Goal: Communication & Community: Participate in discussion

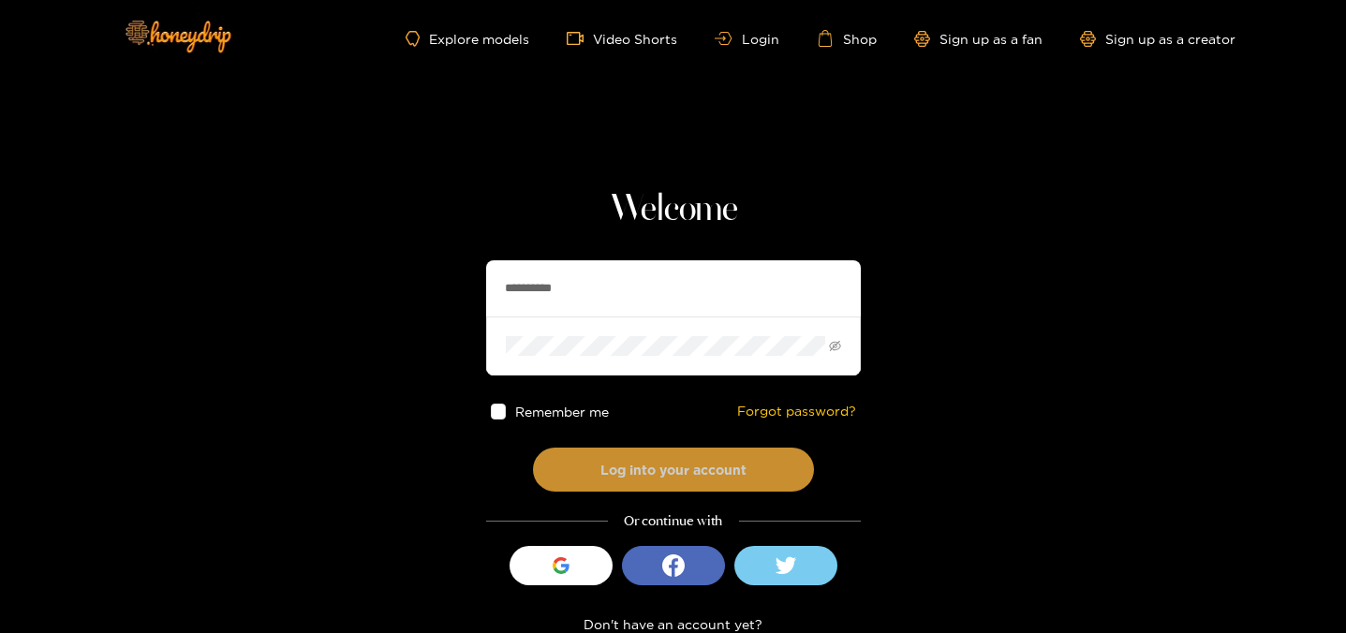
click at [633, 474] on button "Log into your account" at bounding box center [673, 470] width 281 height 44
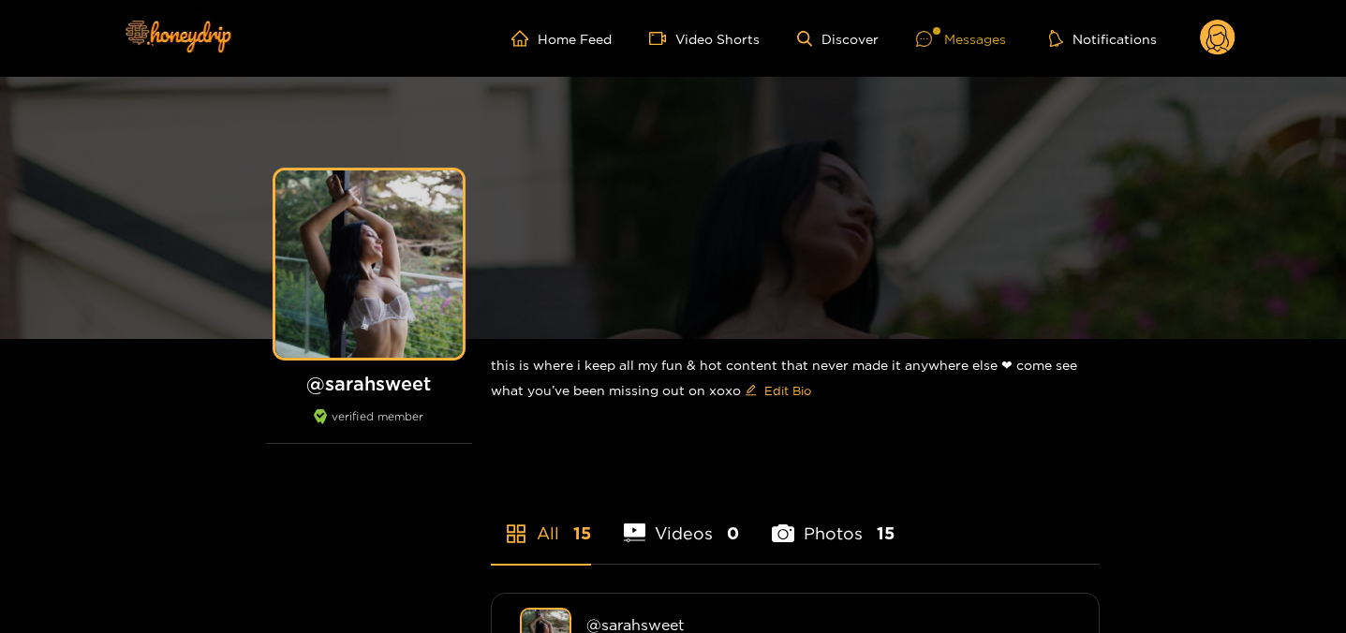
click at [953, 32] on div "Messages" at bounding box center [961, 39] width 90 height 22
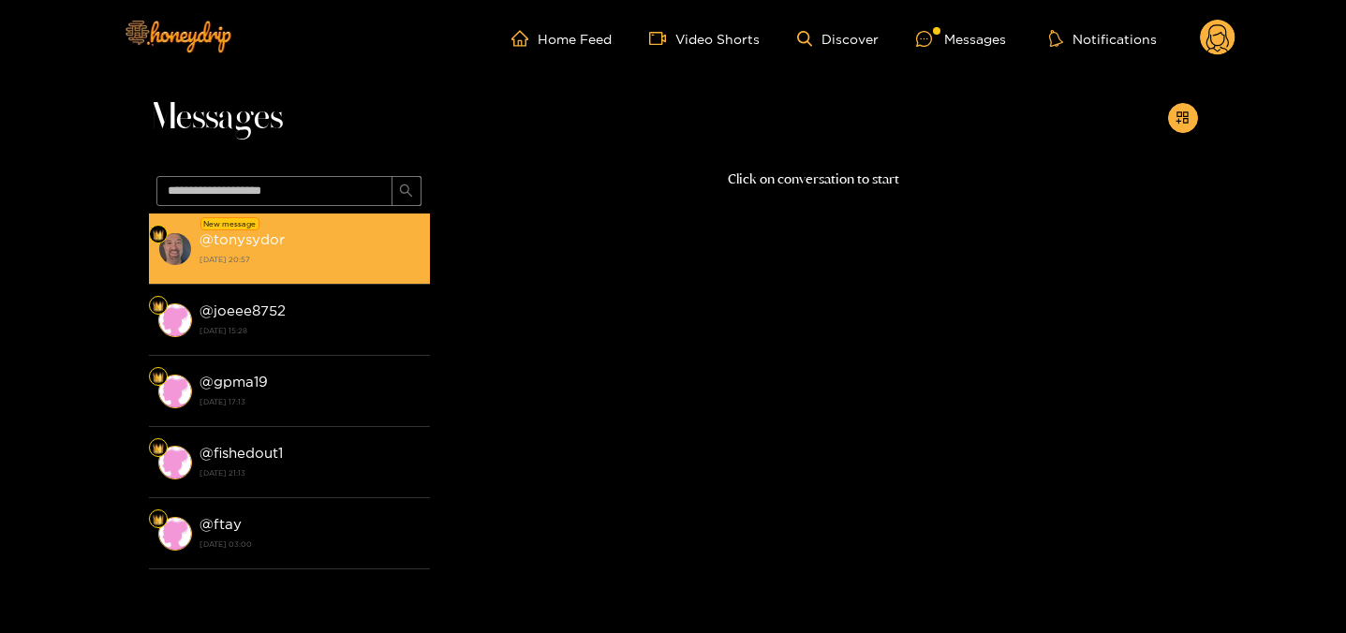
click at [349, 234] on div "@ tonysydor [DATE] 20:57" at bounding box center [310, 249] width 221 height 42
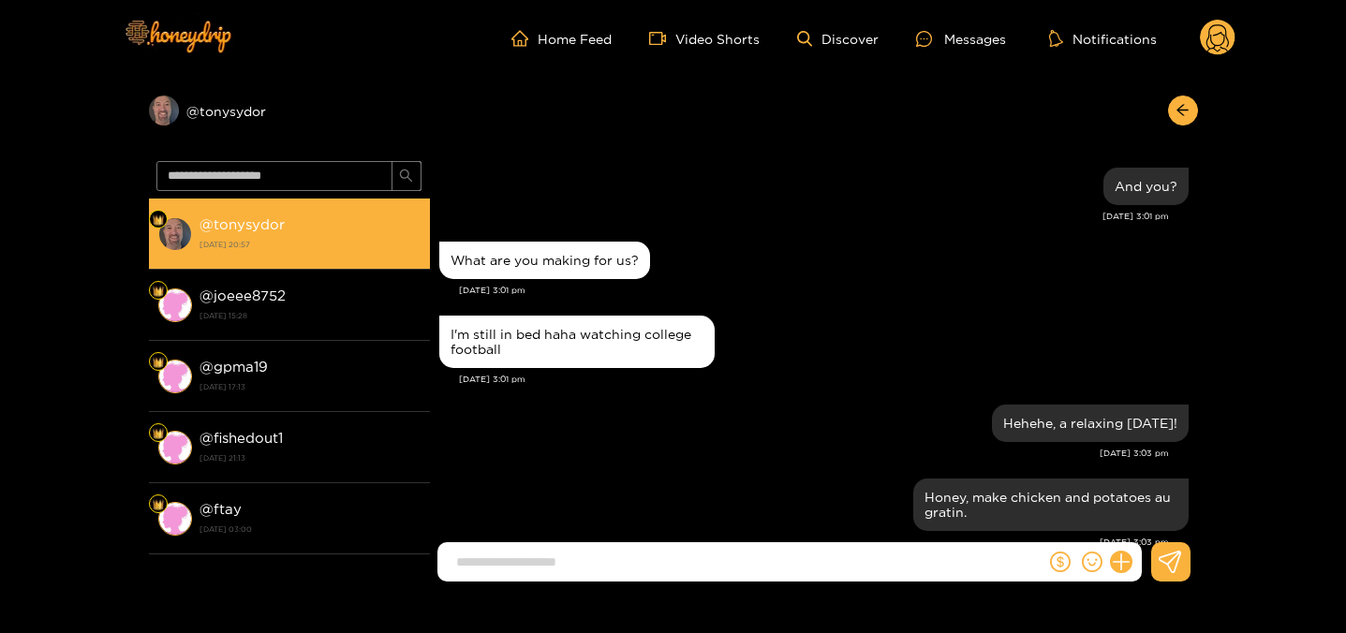
scroll to position [1787, 0]
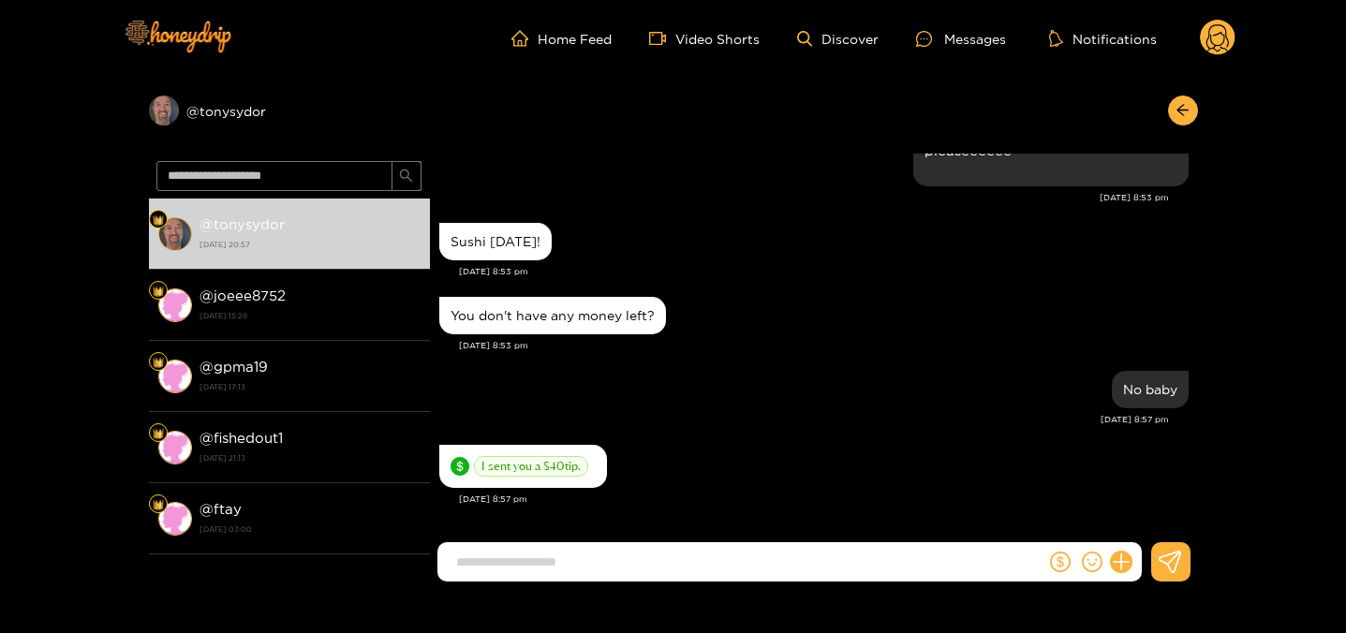
click at [599, 578] on form at bounding box center [741, 561] width 609 height 39
click at [585, 573] on input at bounding box center [746, 562] width 599 height 31
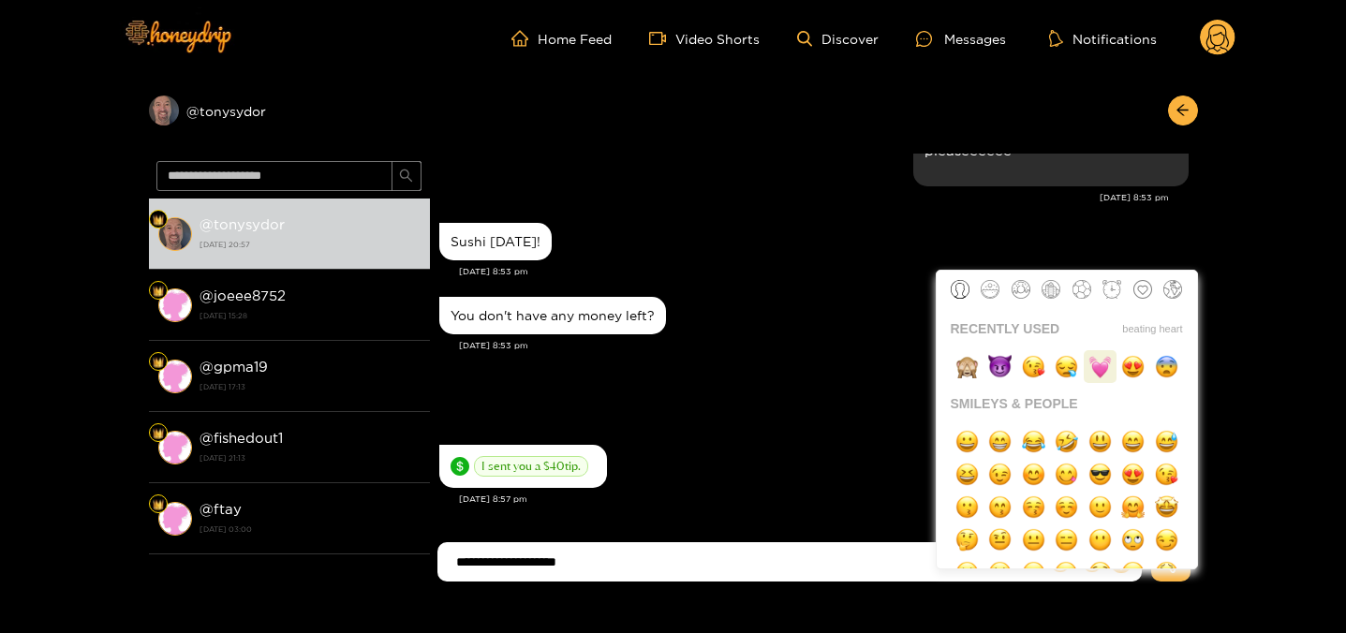
click at [1101, 370] on img "button" at bounding box center [1100, 366] width 23 height 23
type input "**********"
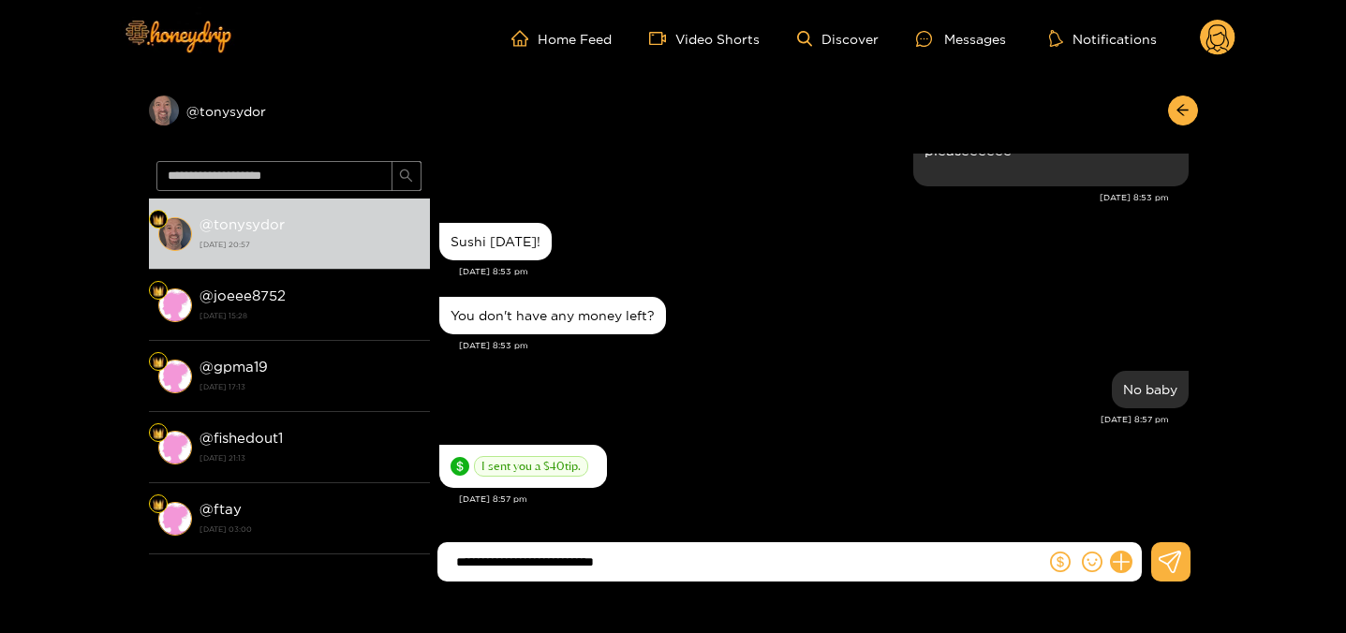
click at [891, 558] on input "**********" at bounding box center [746, 562] width 599 height 31
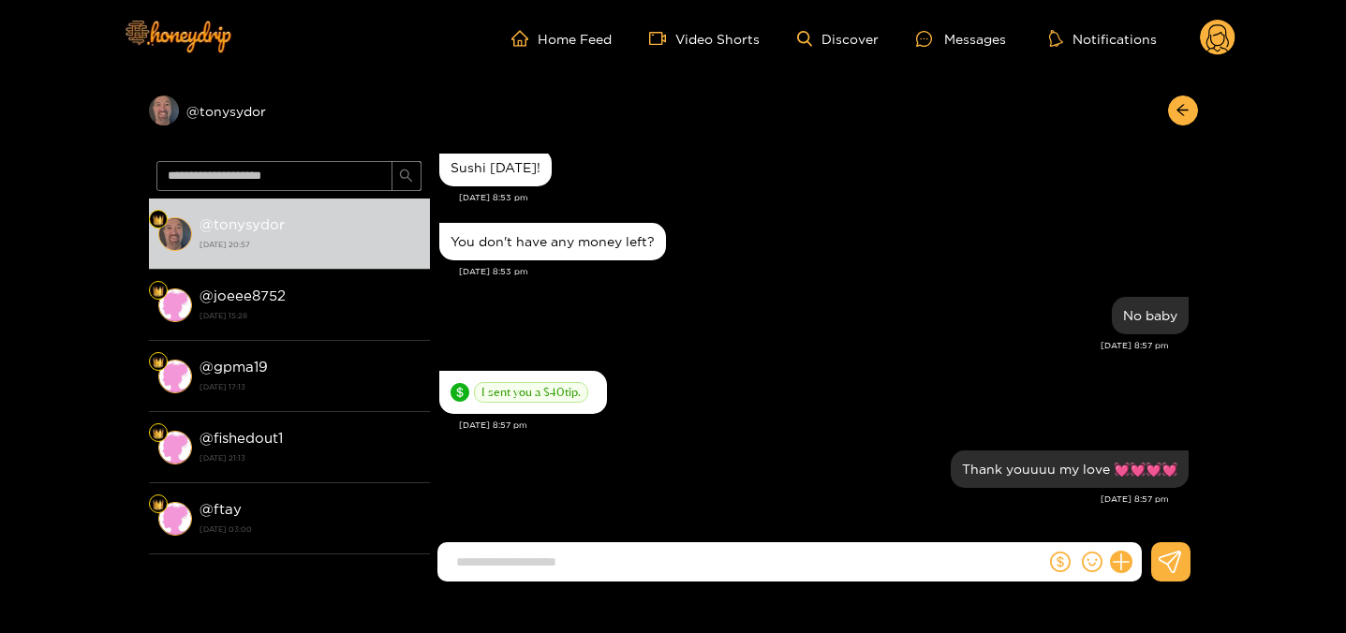
click at [1218, 41] on circle at bounding box center [1218, 38] width 36 height 36
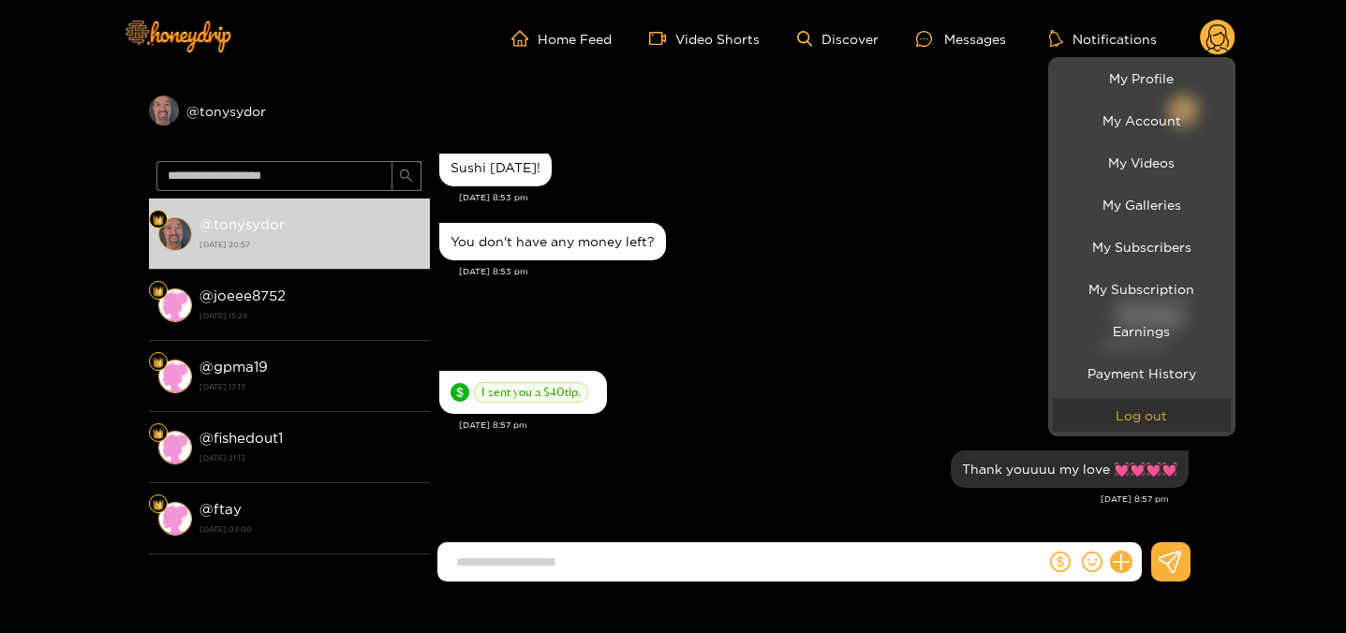
click at [1125, 416] on button "Log out" at bounding box center [1142, 415] width 178 height 33
